Goal: Task Accomplishment & Management: Manage account settings

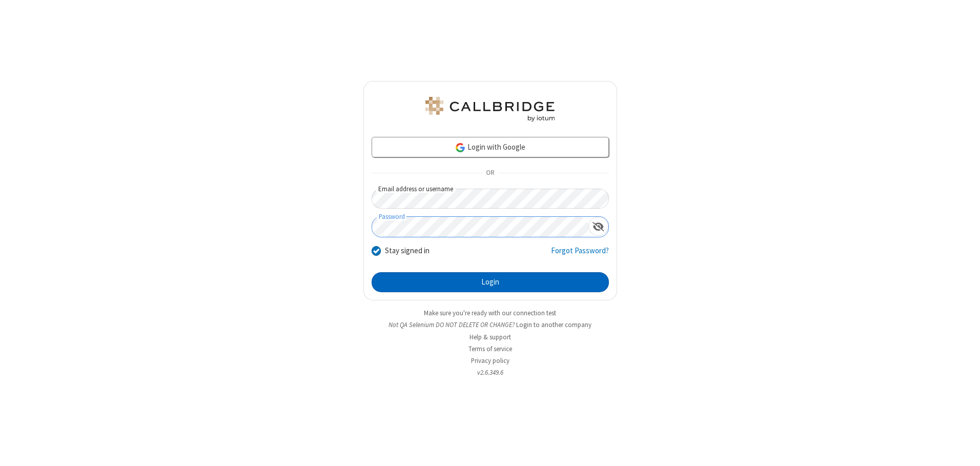
click at [490, 282] on button "Login" at bounding box center [490, 282] width 237 height 21
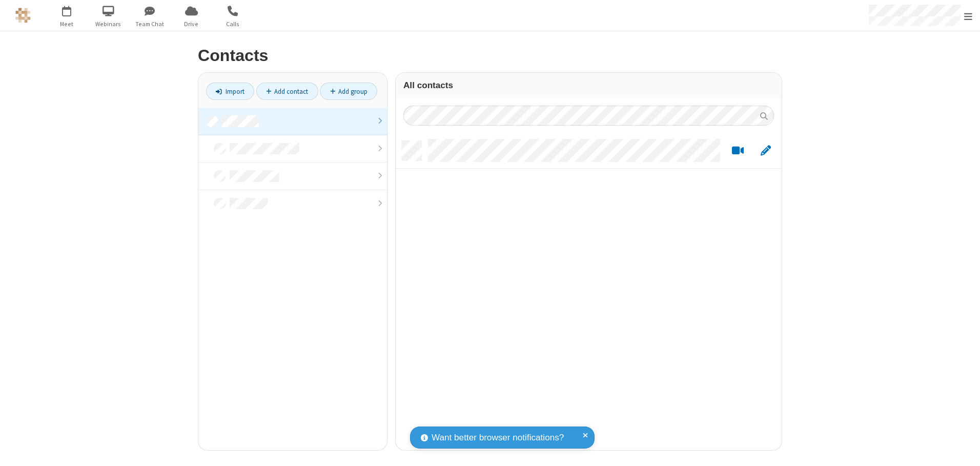
scroll to position [309, 378]
click at [293, 121] on link at bounding box center [292, 122] width 189 height 28
click at [349, 91] on link "Add group" at bounding box center [348, 91] width 57 height 17
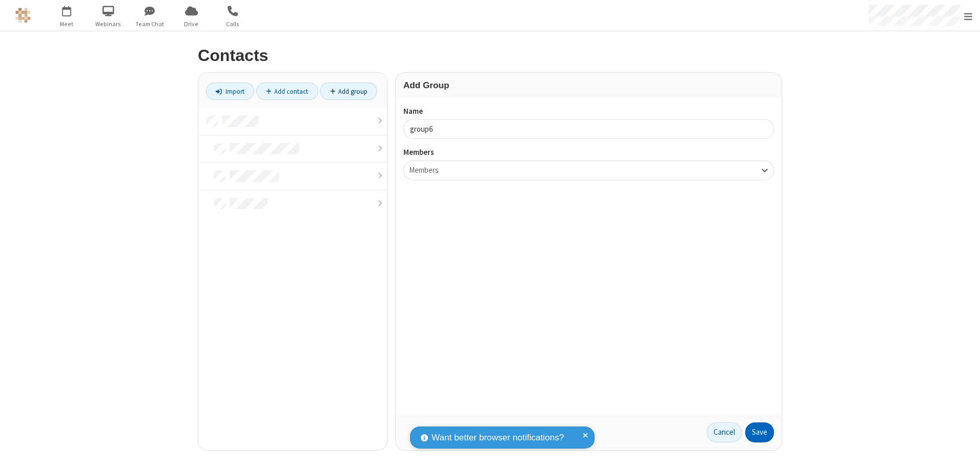
type input "group6"
click at [760, 432] on button "Save" at bounding box center [759, 432] width 29 height 21
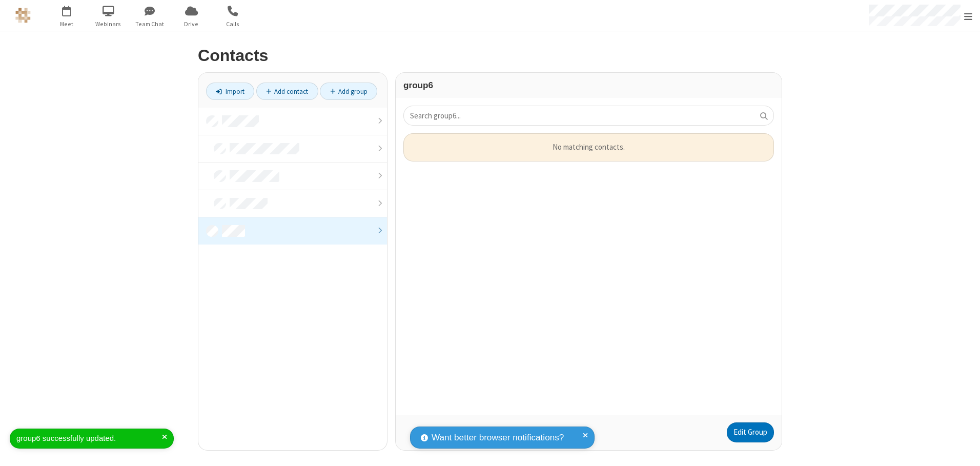
scroll to position [274, 378]
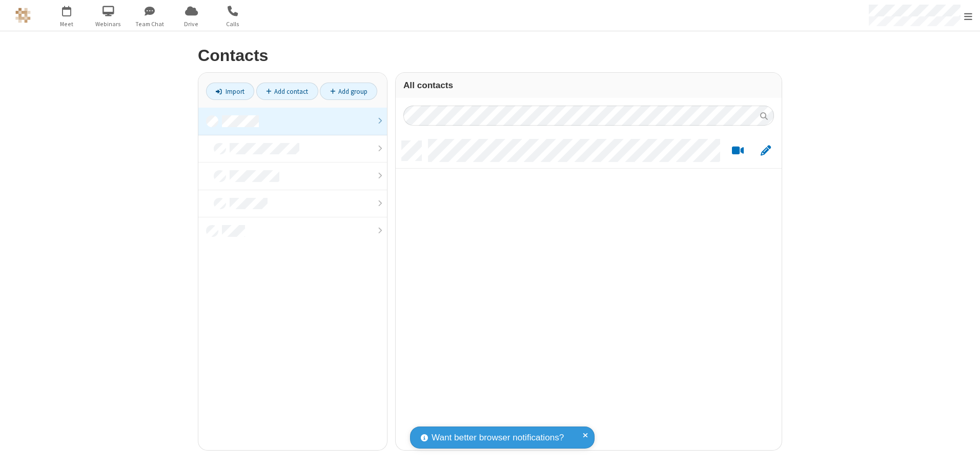
scroll to position [309, 378]
click at [293, 121] on link at bounding box center [292, 122] width 189 height 28
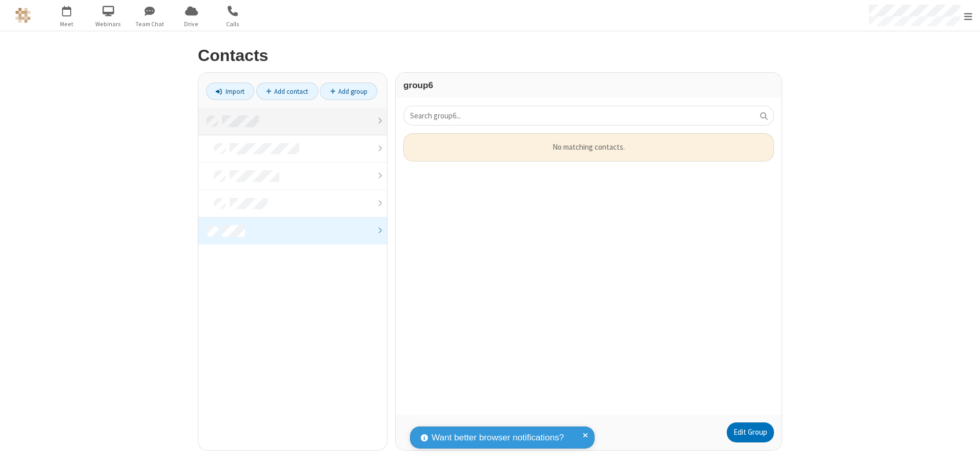
scroll to position [274, 378]
click at [750, 432] on link "Edit Group" at bounding box center [750, 432] width 47 height 21
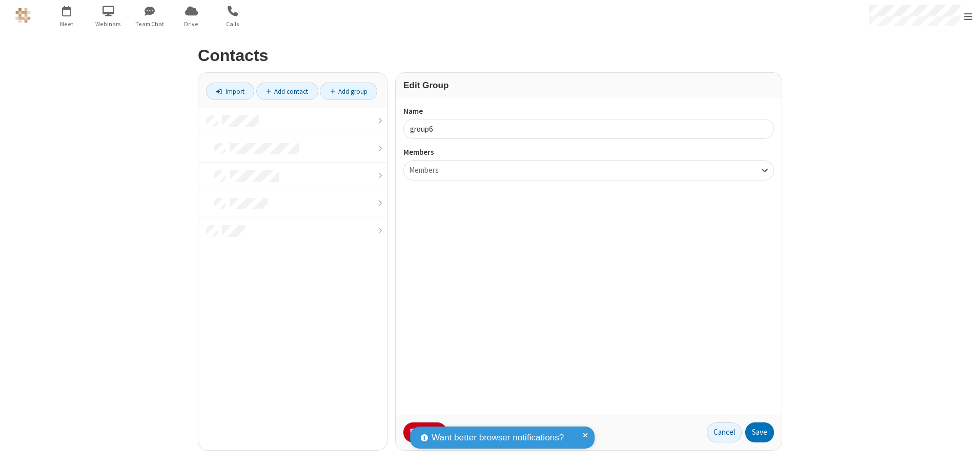
click at [0, 0] on button "No Thanks" at bounding box center [0, 0] width 0 height 0
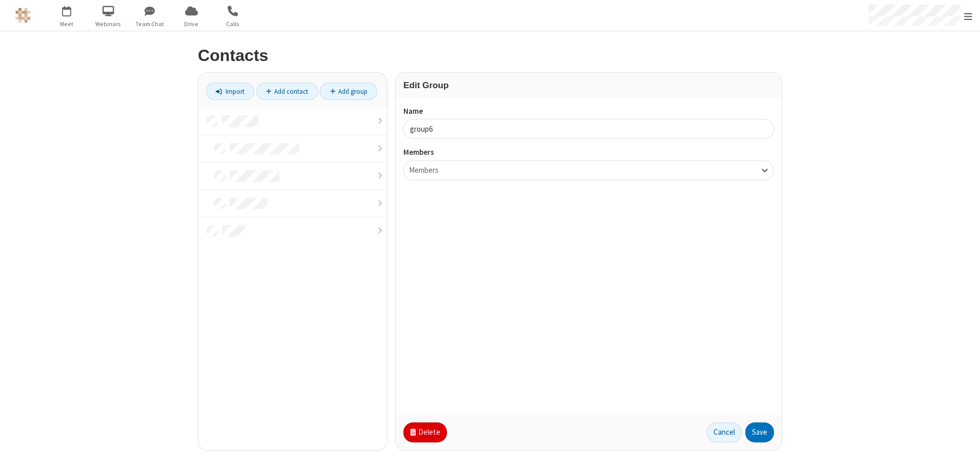
click at [424, 432] on button "Delete" at bounding box center [425, 432] width 44 height 21
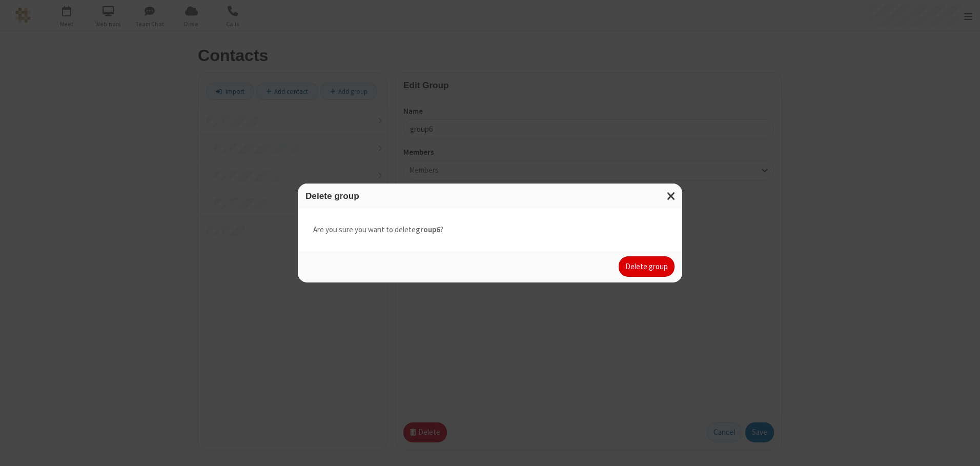
click at [647, 267] on button "Delete group" at bounding box center [647, 266] width 56 height 21
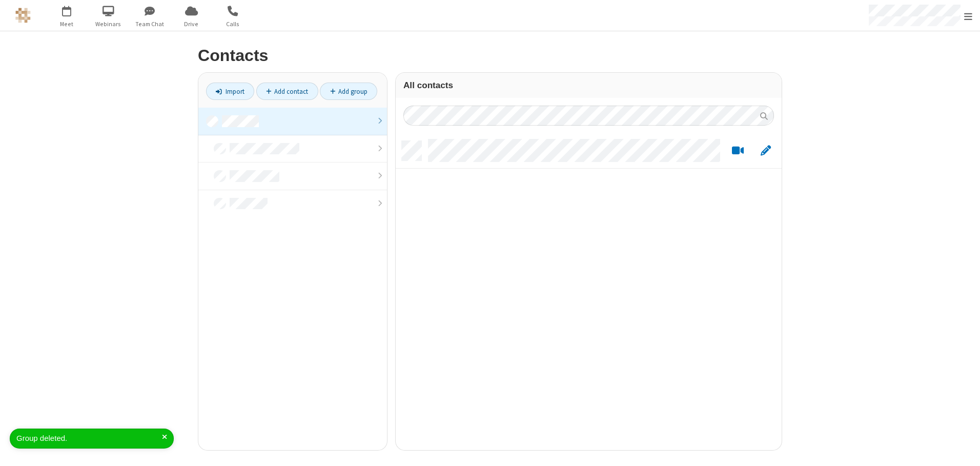
scroll to position [309, 378]
